Goal: Task Accomplishment & Management: Use online tool/utility

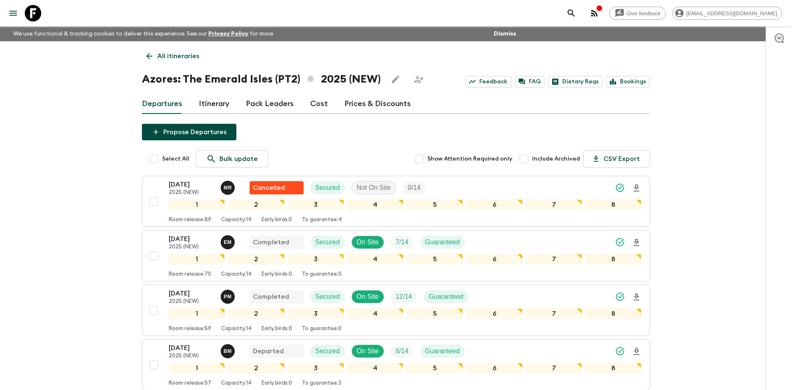
click at [188, 56] on p "All itineraries" at bounding box center [178, 56] width 42 height 10
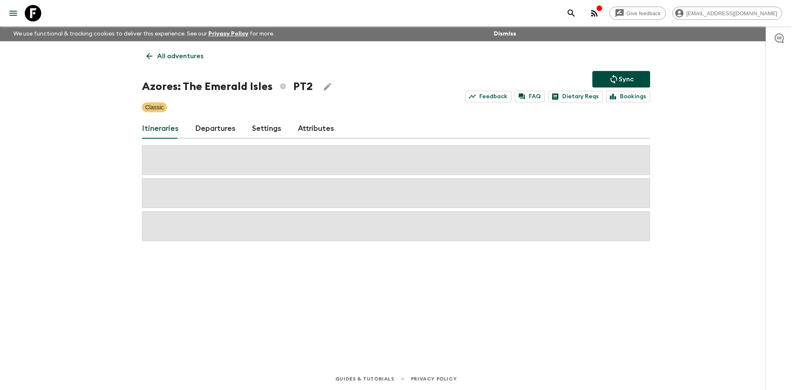
click at [188, 56] on p "All adventures" at bounding box center [180, 56] width 46 height 10
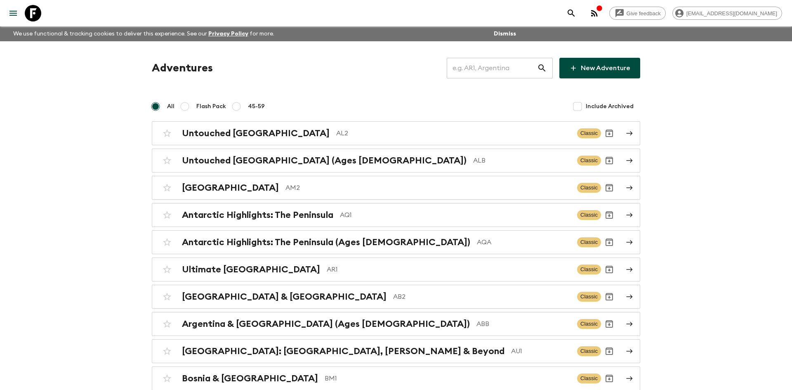
click at [480, 71] on input "text" at bounding box center [492, 67] width 90 height 23
type input "tr3"
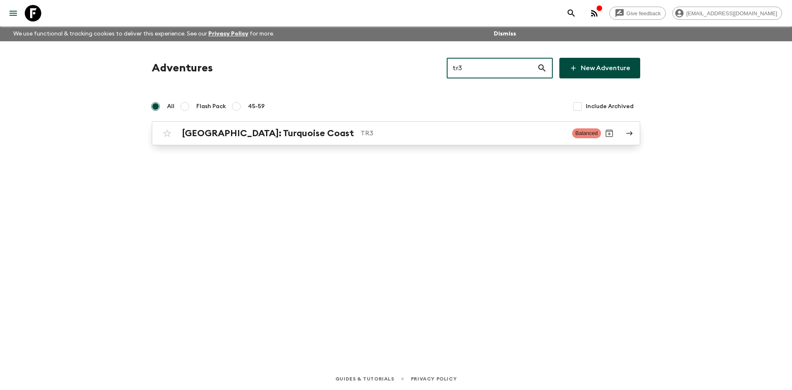
click at [227, 132] on h2 "[GEOGRAPHIC_DATA]: Turquoise Coast" at bounding box center [268, 133] width 172 height 11
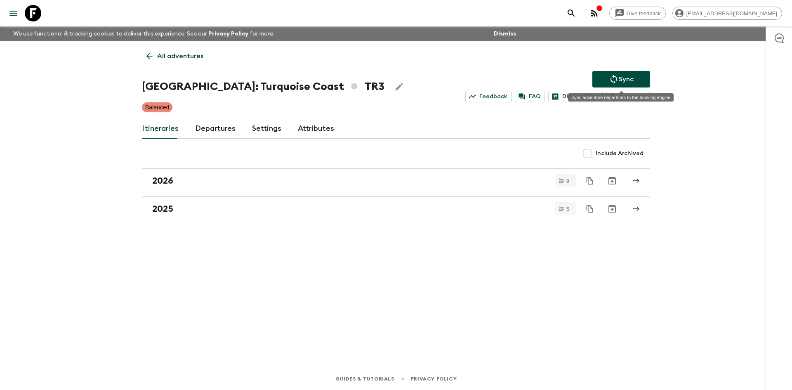
click at [635, 76] on button "Sync" at bounding box center [621, 79] width 58 height 16
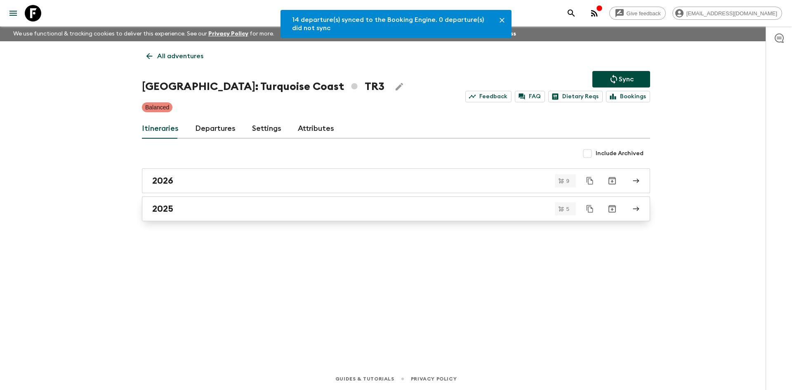
click at [180, 216] on link "2025" at bounding box center [396, 208] width 508 height 25
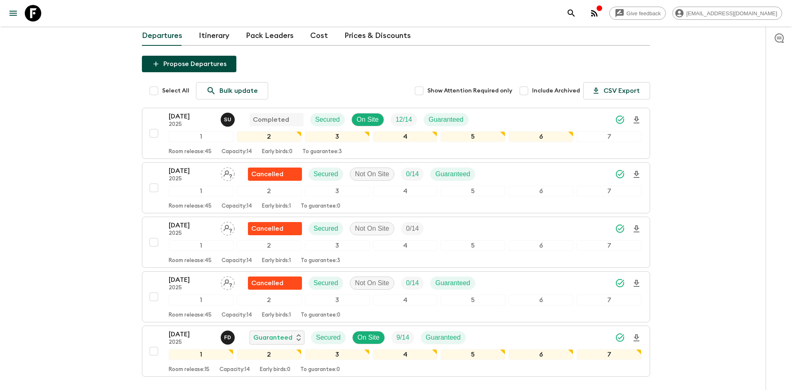
scroll to position [130, 0]
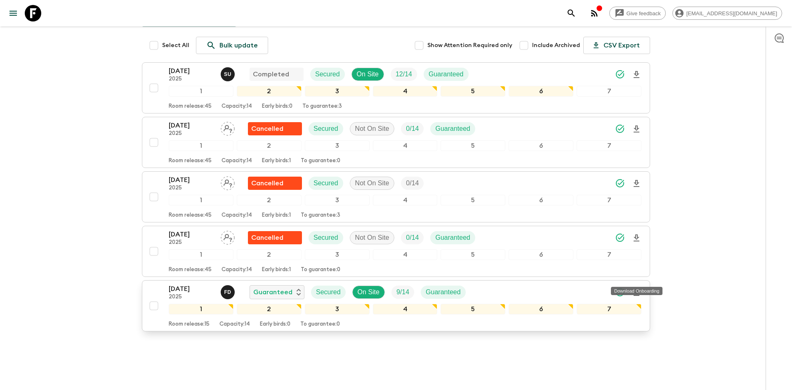
click at [637, 287] on icon "Download Onboarding" at bounding box center [636, 292] width 10 height 10
